Goal: Task Accomplishment & Management: Manage account settings

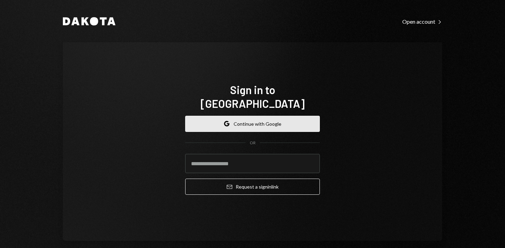
click at [225, 121] on icon "Google" at bounding box center [226, 123] width 5 height 5
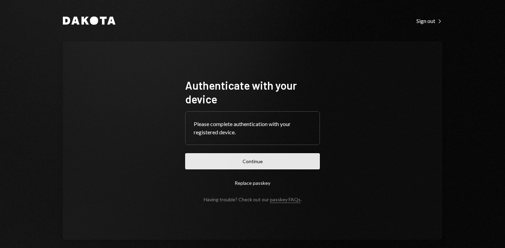
click at [229, 162] on button "Continue" at bounding box center [252, 161] width 135 height 16
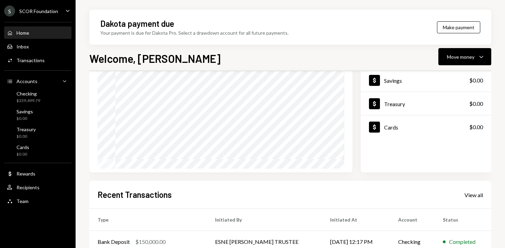
scroll to position [117, 0]
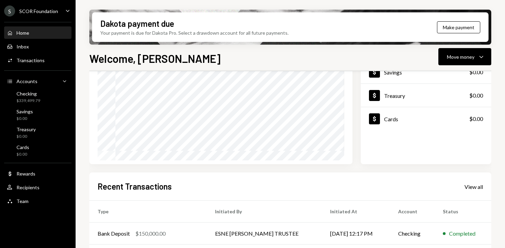
scroll to position [166, 0]
